Goal: Task Accomplishment & Management: Manage account settings

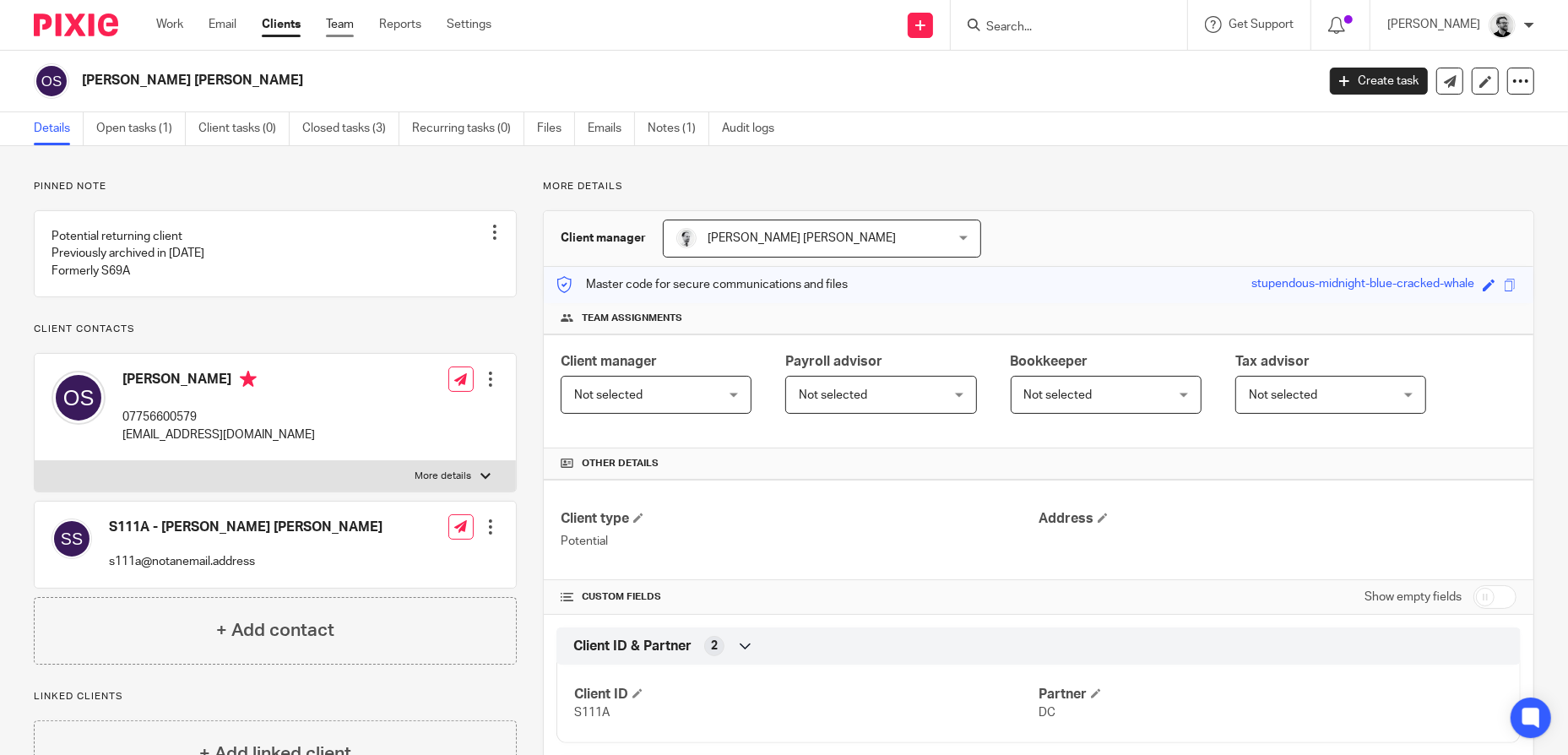
click at [354, 23] on link "Team" at bounding box center [340, 24] width 28 height 17
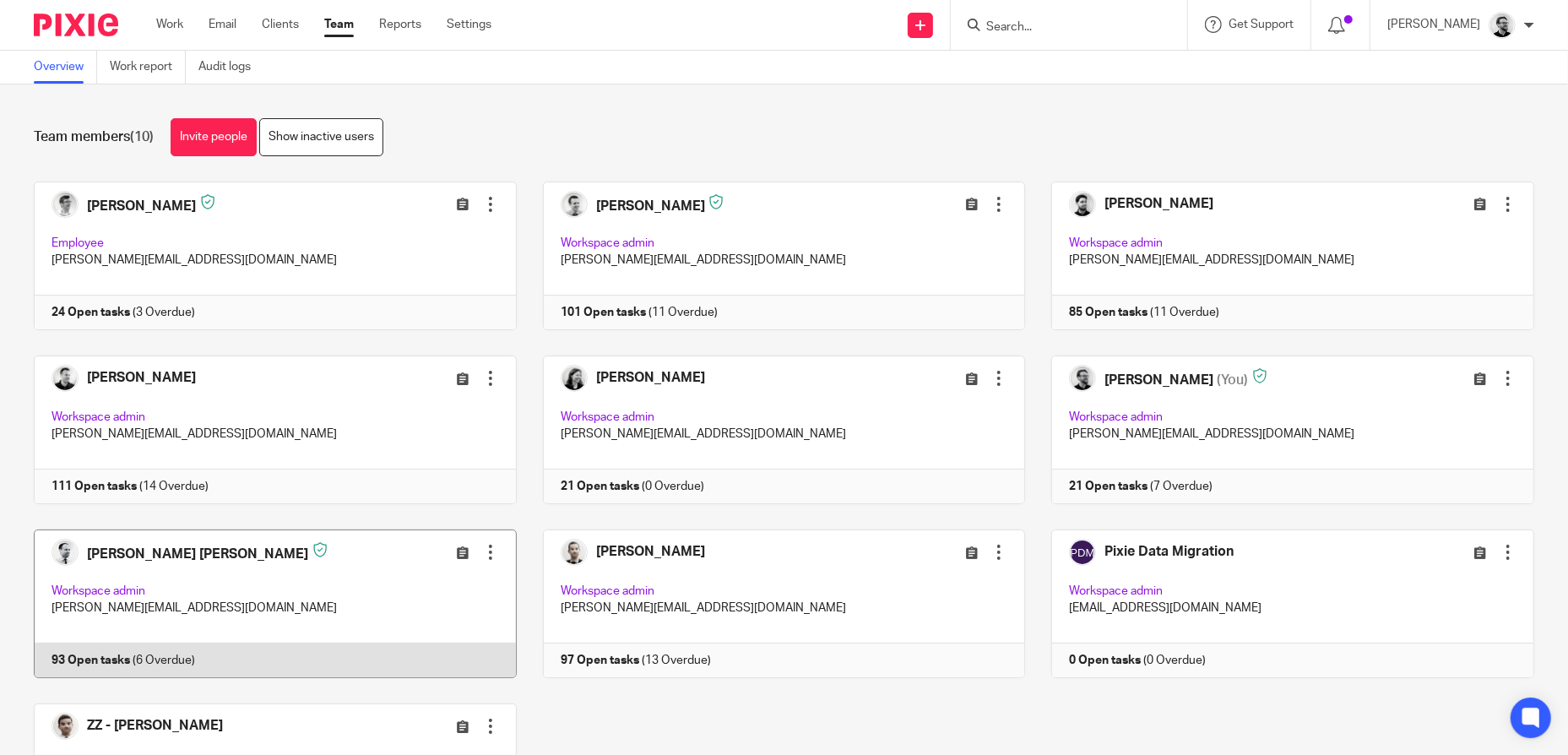
click at [356, 583] on link at bounding box center [262, 603] width 509 height 149
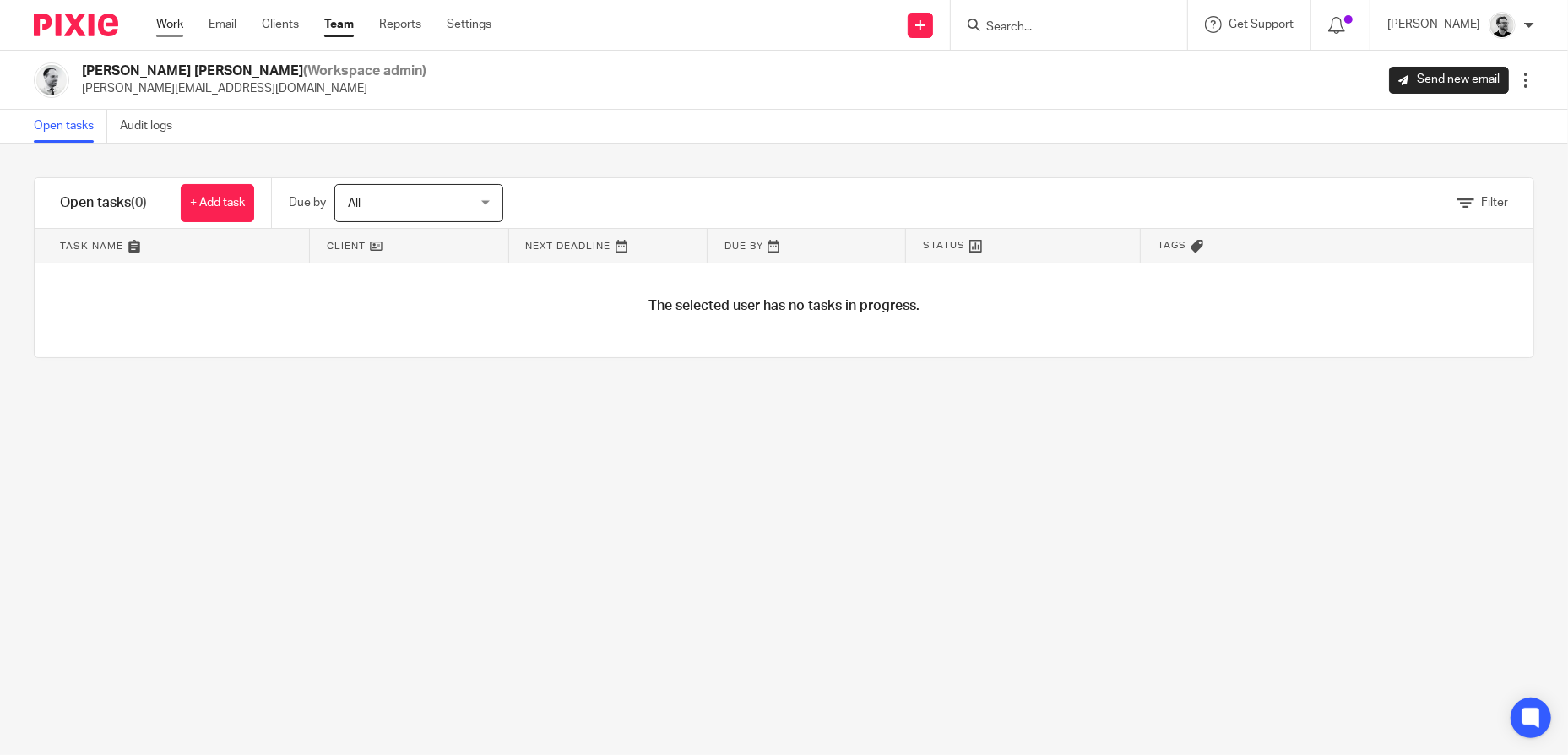
click at [161, 27] on link "Work" at bounding box center [169, 24] width 27 height 17
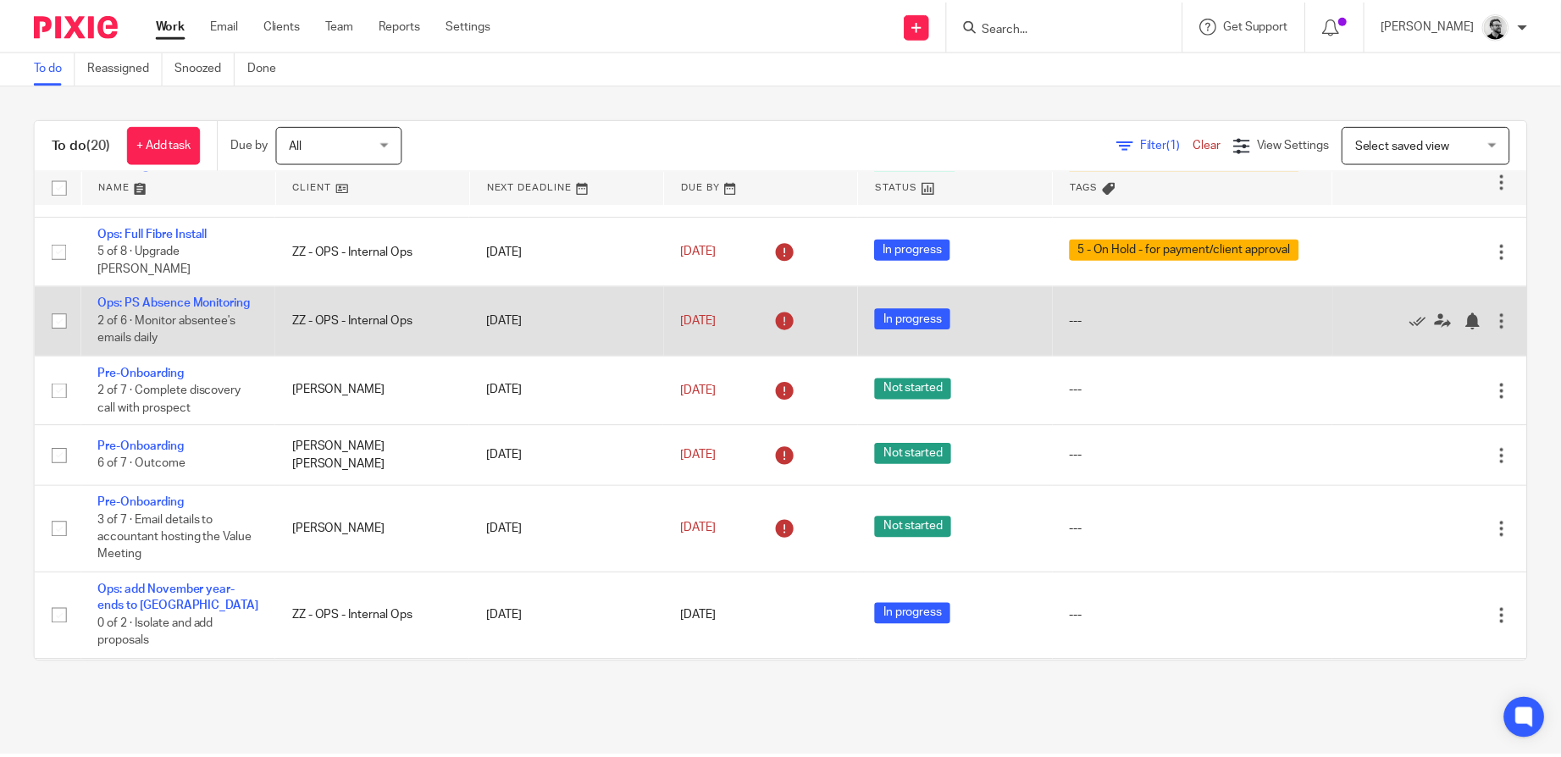
scroll to position [85, 0]
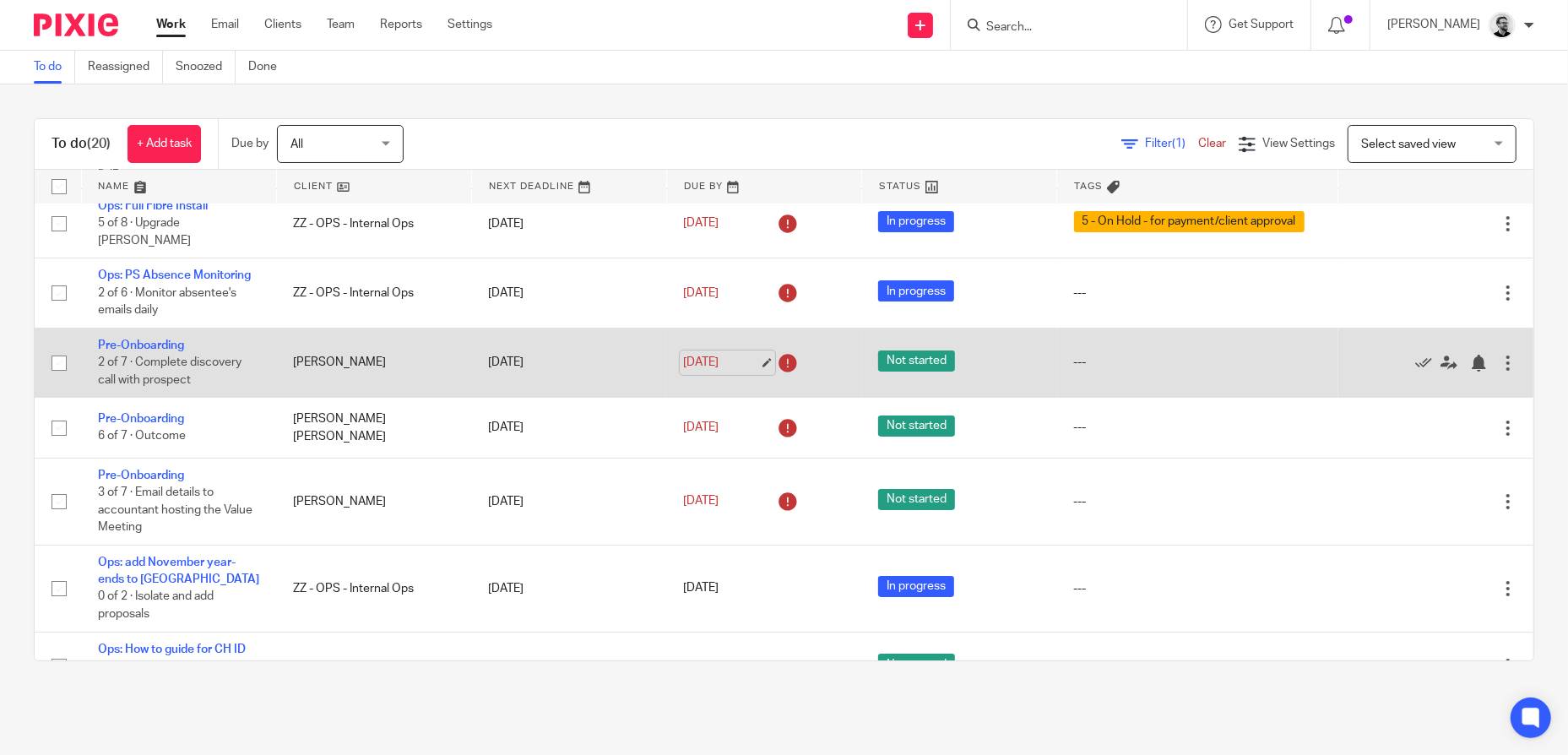
click at [700, 372] on link "23 Sep 2025" at bounding box center [721, 363] width 76 height 18
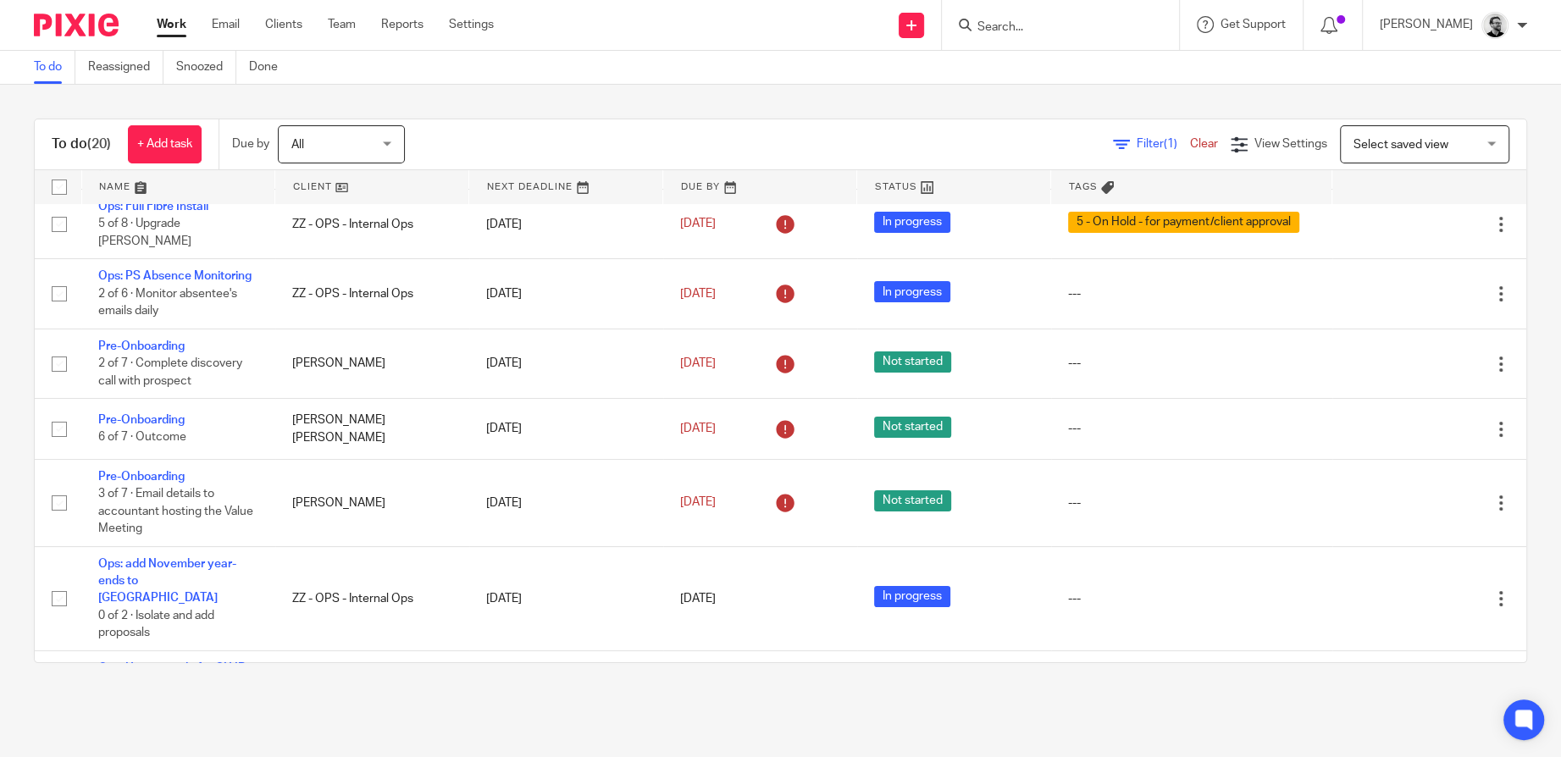
scroll to position [0, 0]
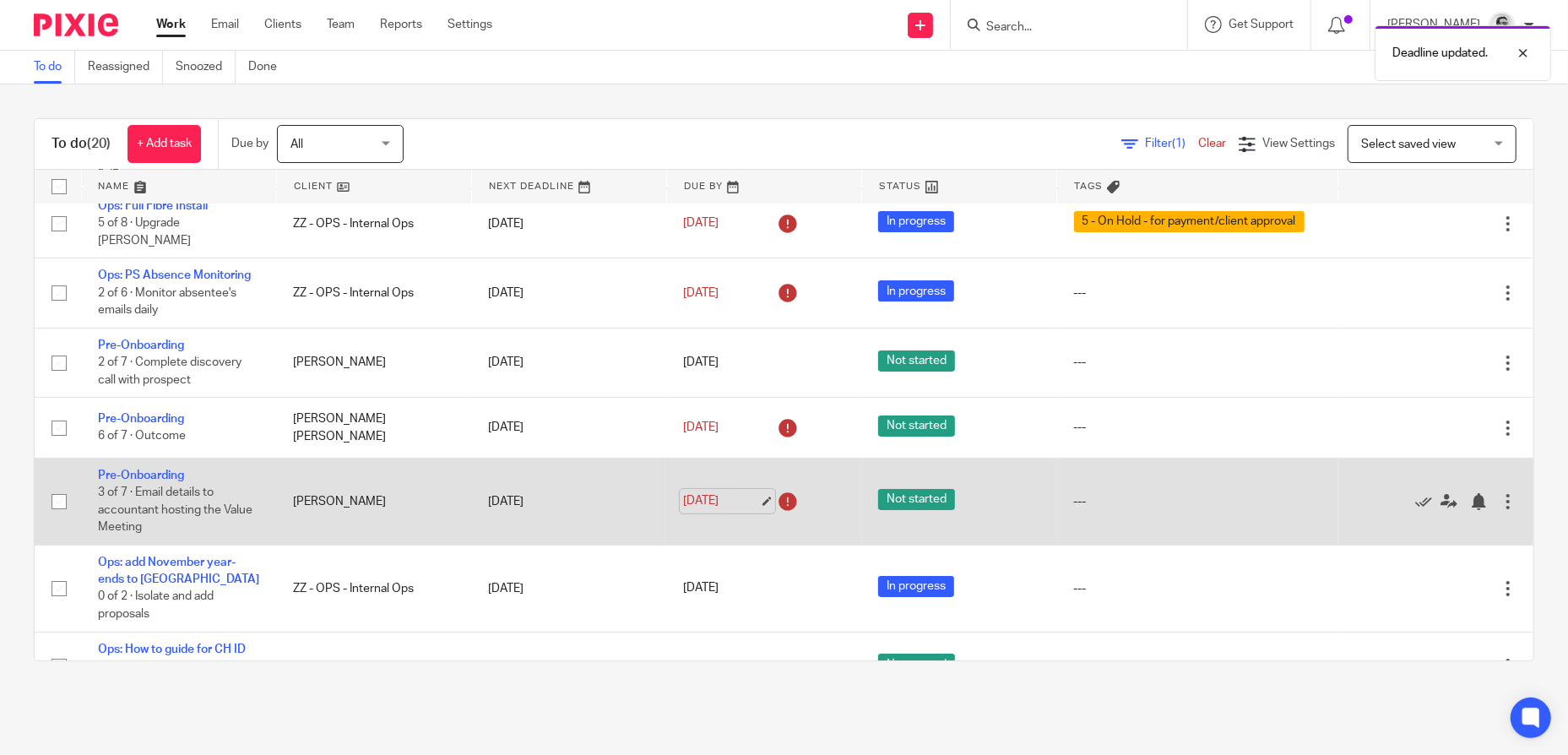
click at [725, 510] on link "[DATE]" at bounding box center [721, 502] width 76 height 18
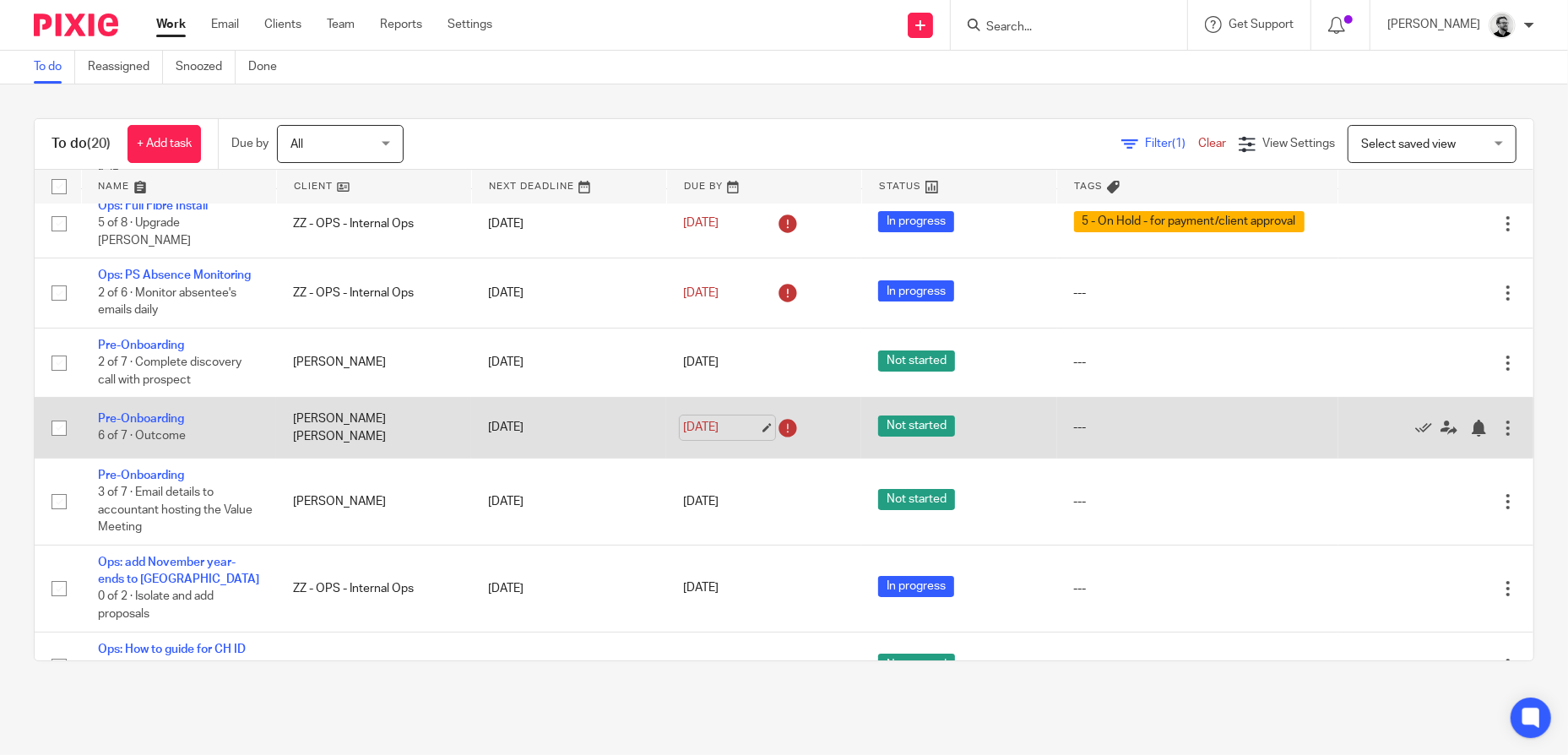
click at [728, 437] on link "23 Sep 2025" at bounding box center [721, 428] width 76 height 18
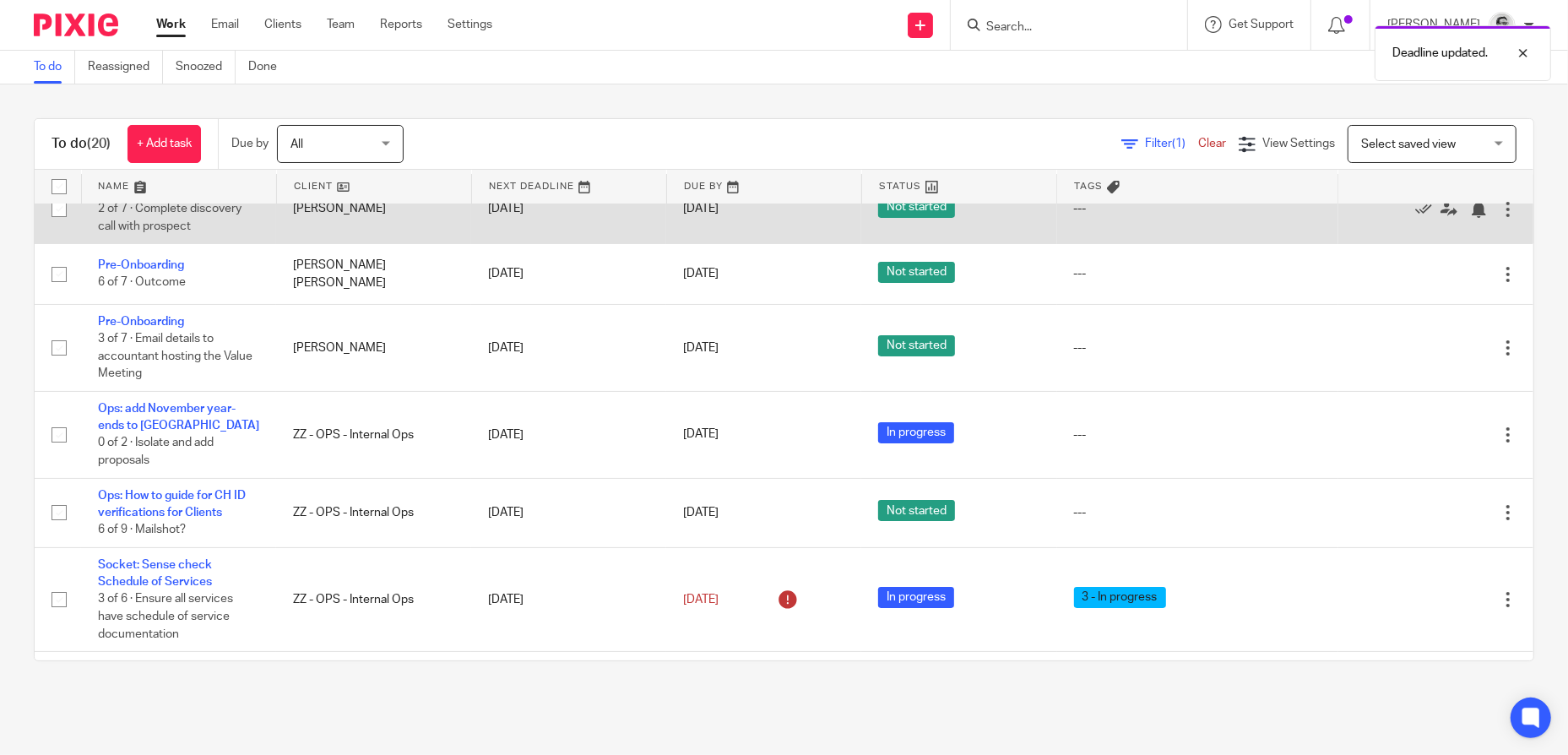
scroll to position [253, 0]
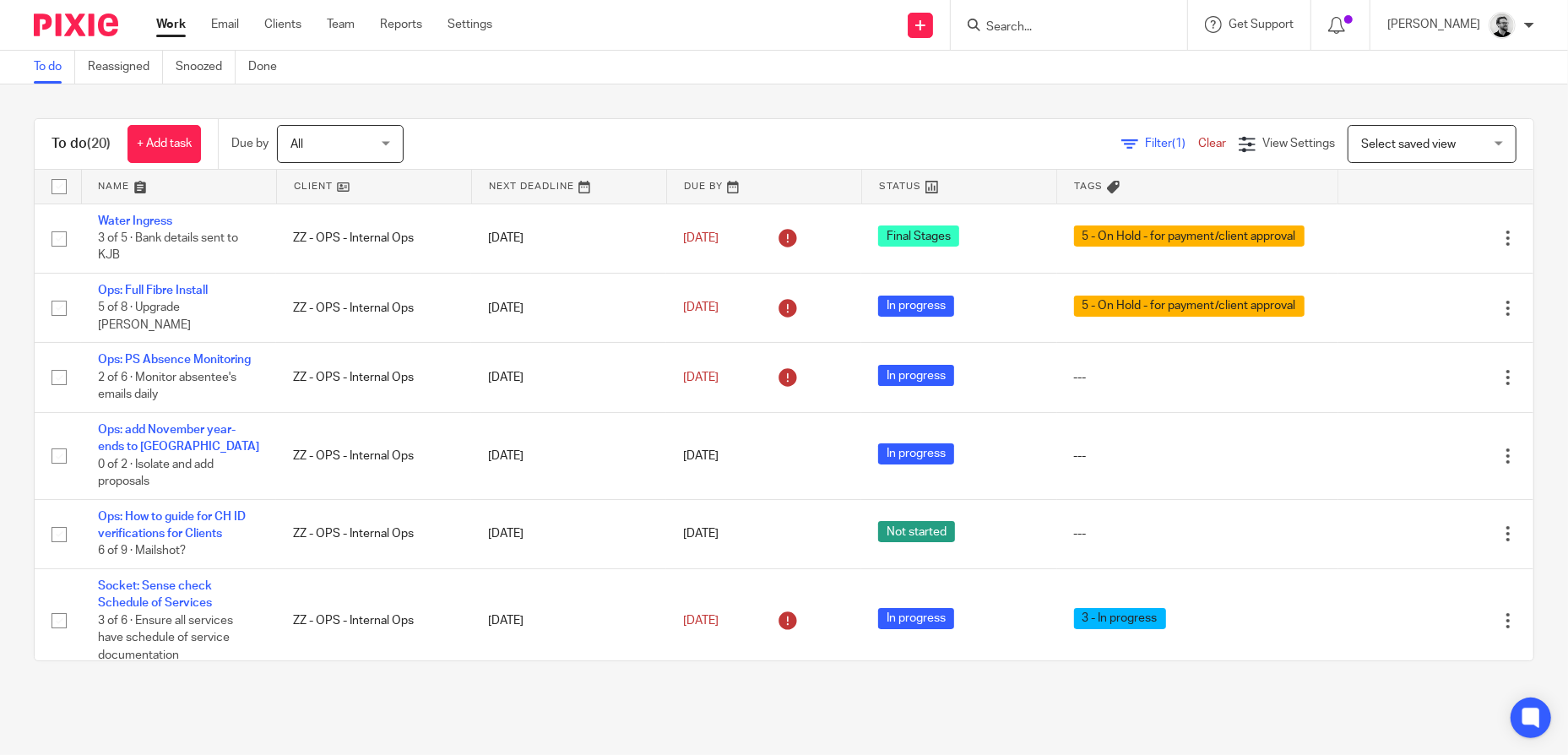
click at [1359, 13] on div at bounding box center [1340, 25] width 59 height 50
click at [1345, 21] on icon at bounding box center [1336, 25] width 17 height 17
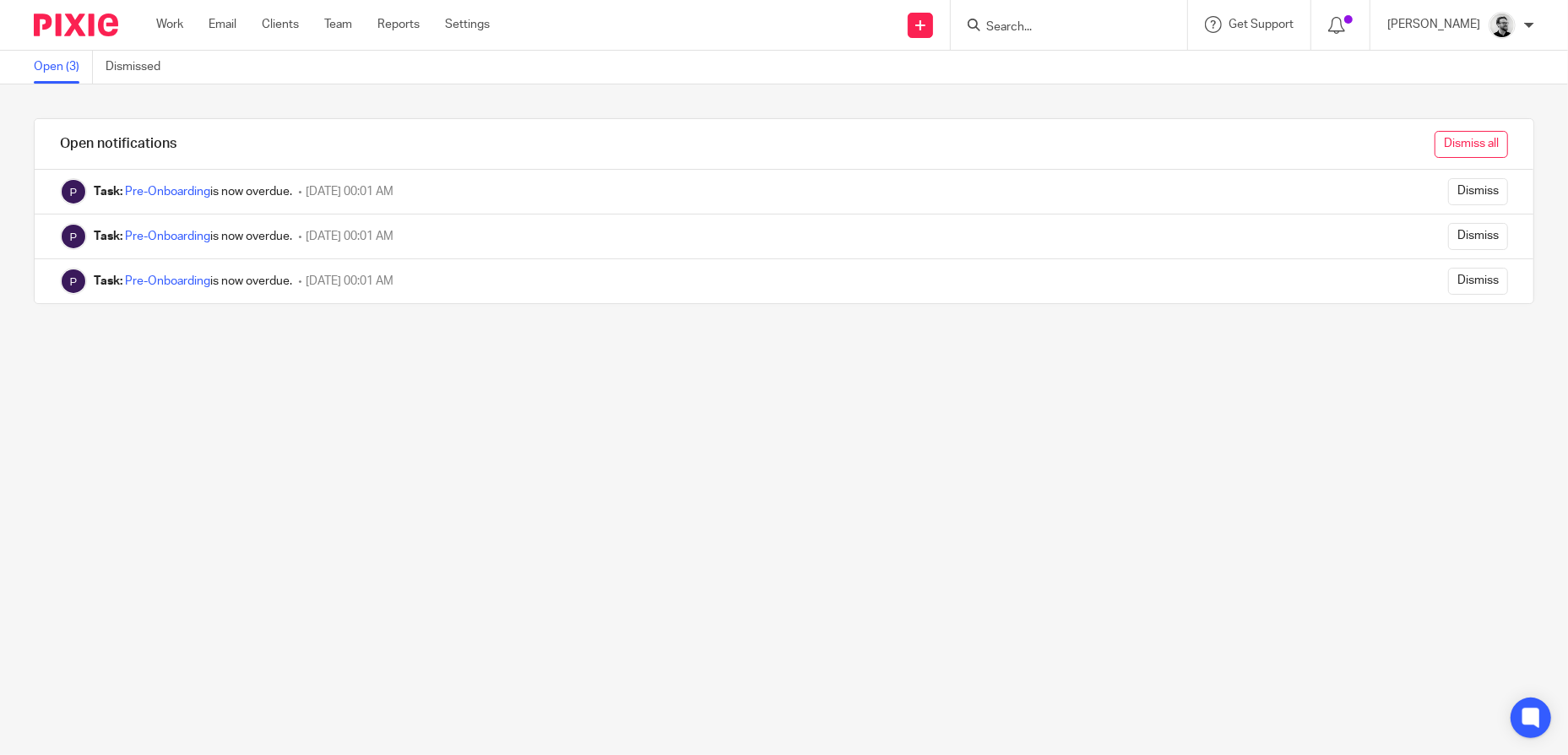
click at [1434, 143] on input "Dismiss all" at bounding box center [1471, 144] width 74 height 27
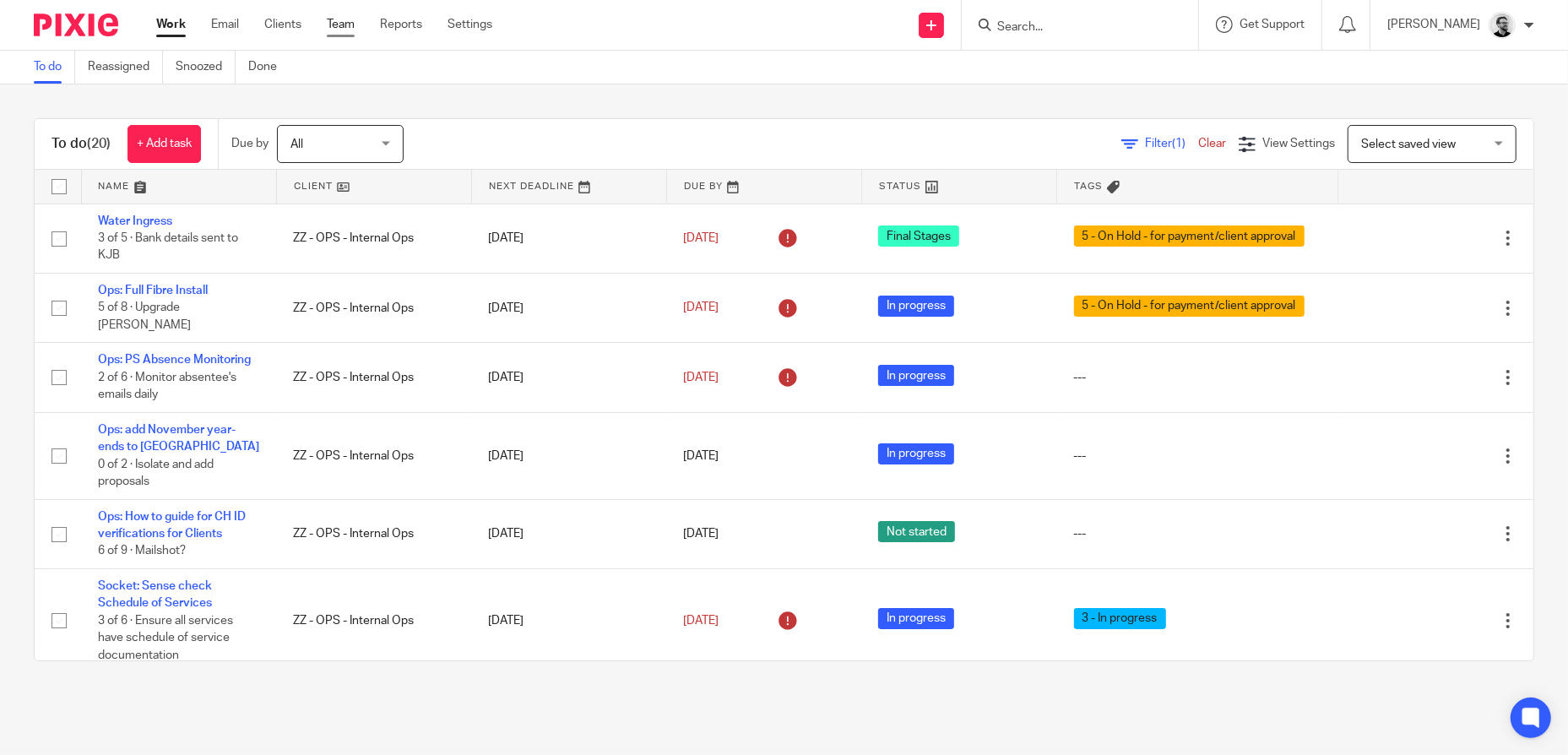
click at [328, 30] on link "Team" at bounding box center [341, 24] width 28 height 17
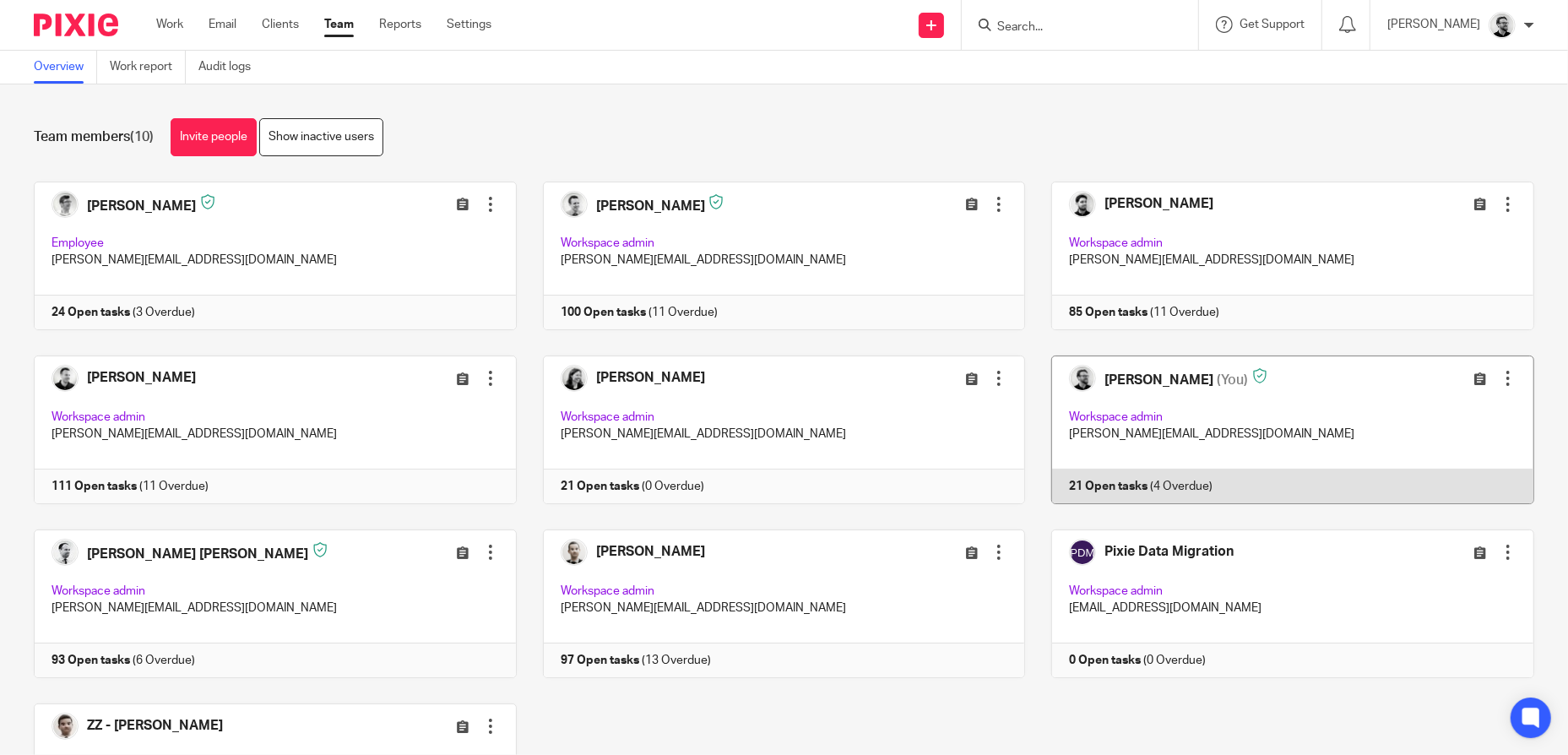
click at [1360, 390] on link at bounding box center [1279, 430] width 509 height 149
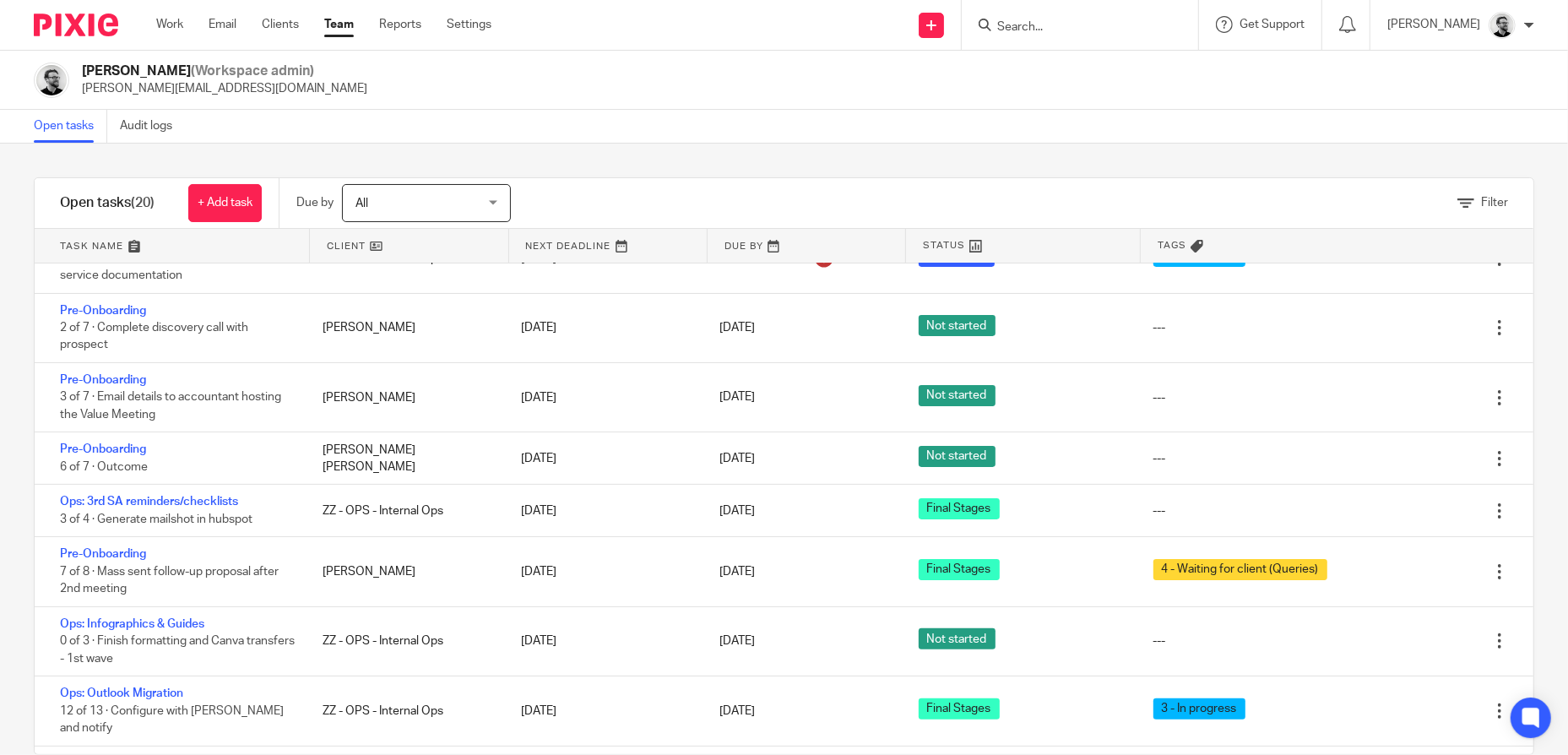
scroll to position [422, 0]
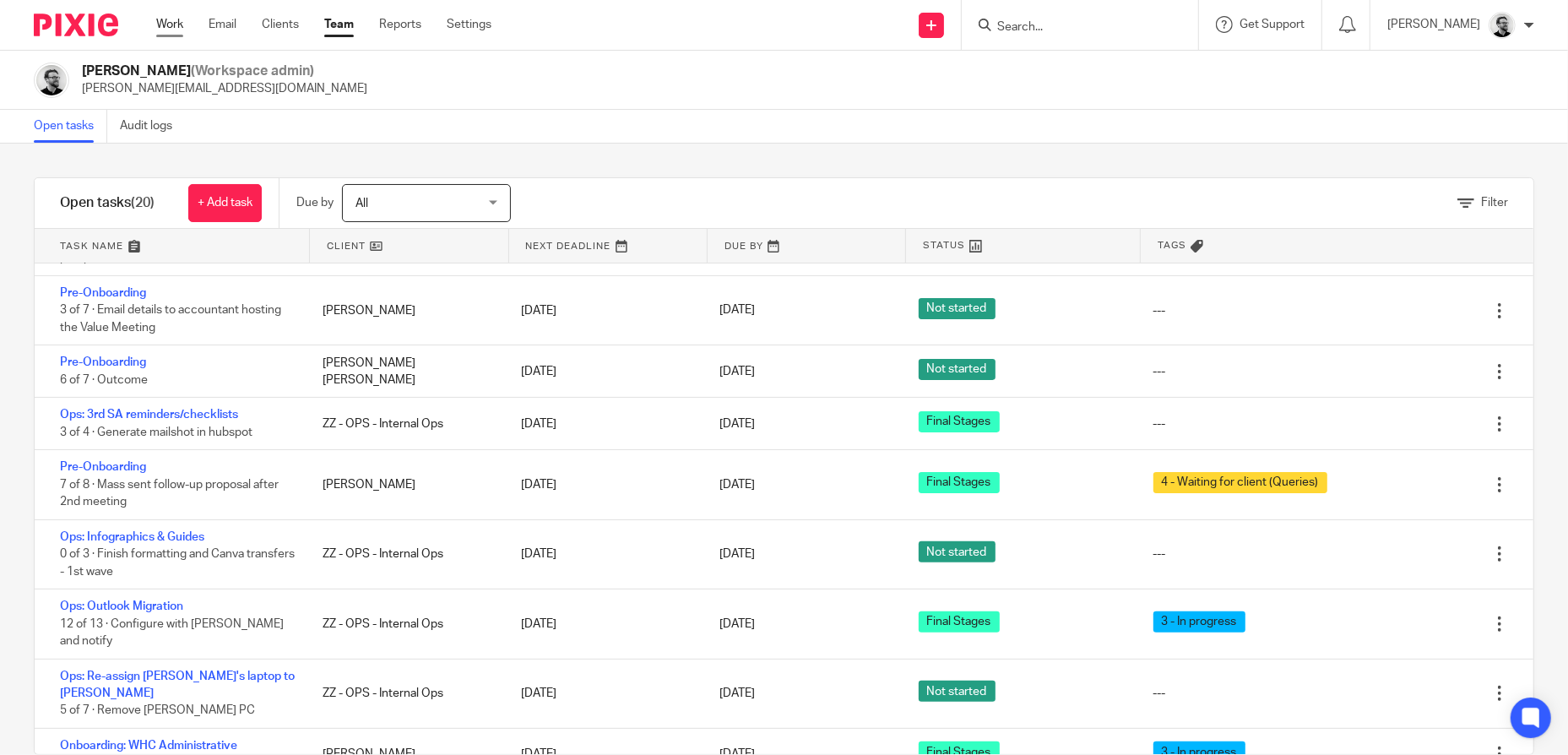
click at [177, 30] on link "Work" at bounding box center [169, 24] width 27 height 17
